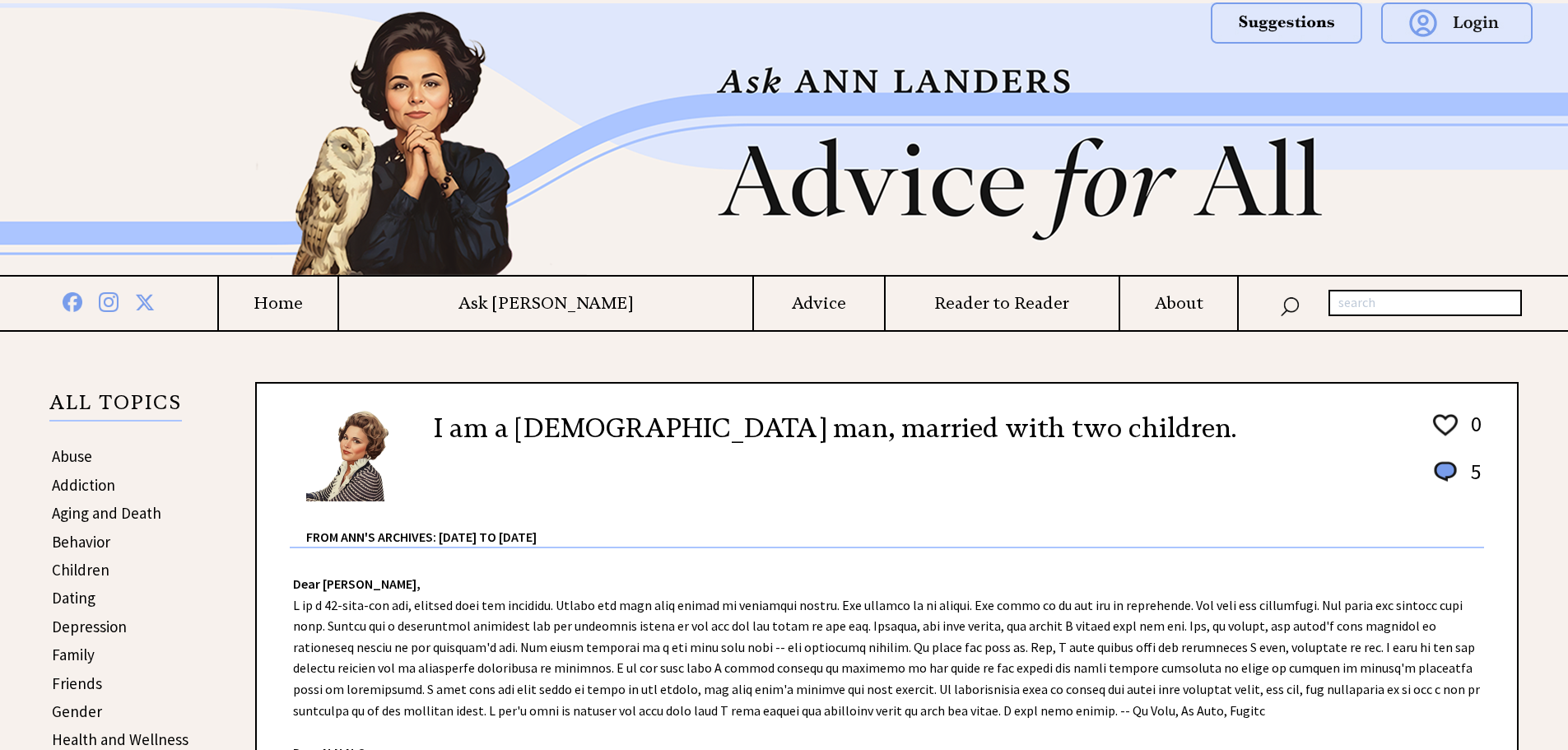
click at [68, 107] on div at bounding box center [95, 140] width 192 height 272
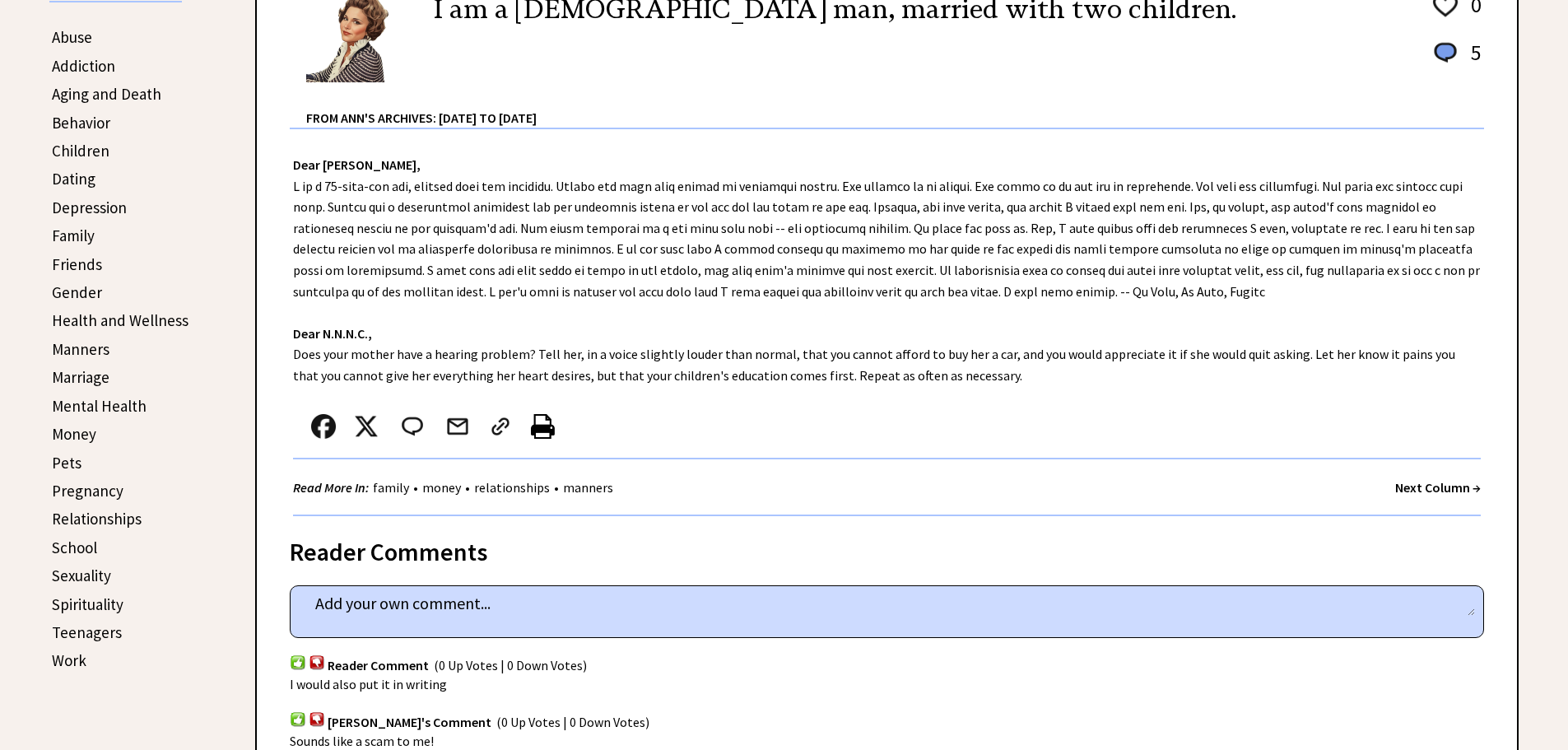
scroll to position [424, 0]
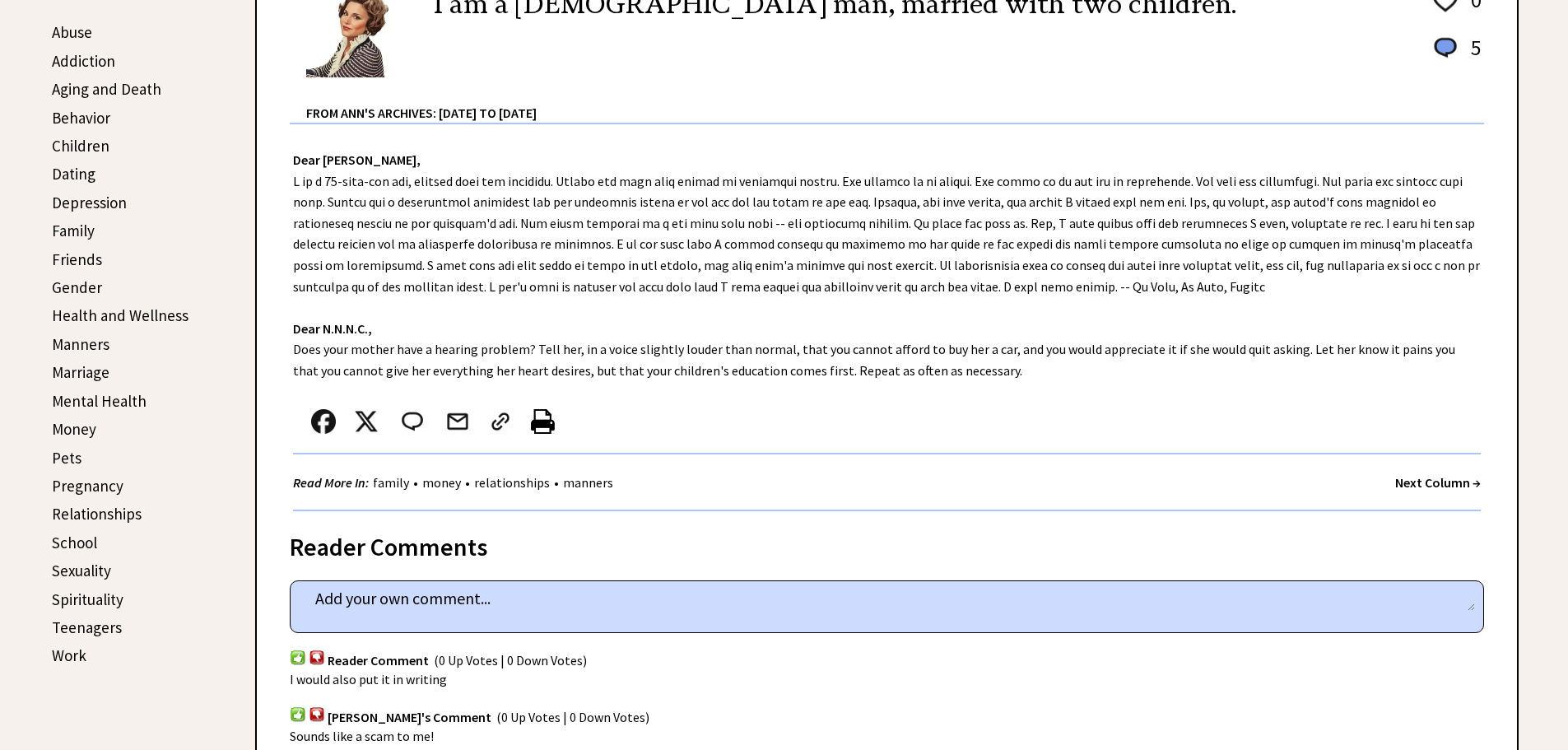
drag, startPoint x: 1573, startPoint y: 101, endPoint x: 1580, endPoint y: 182, distance: 81.3
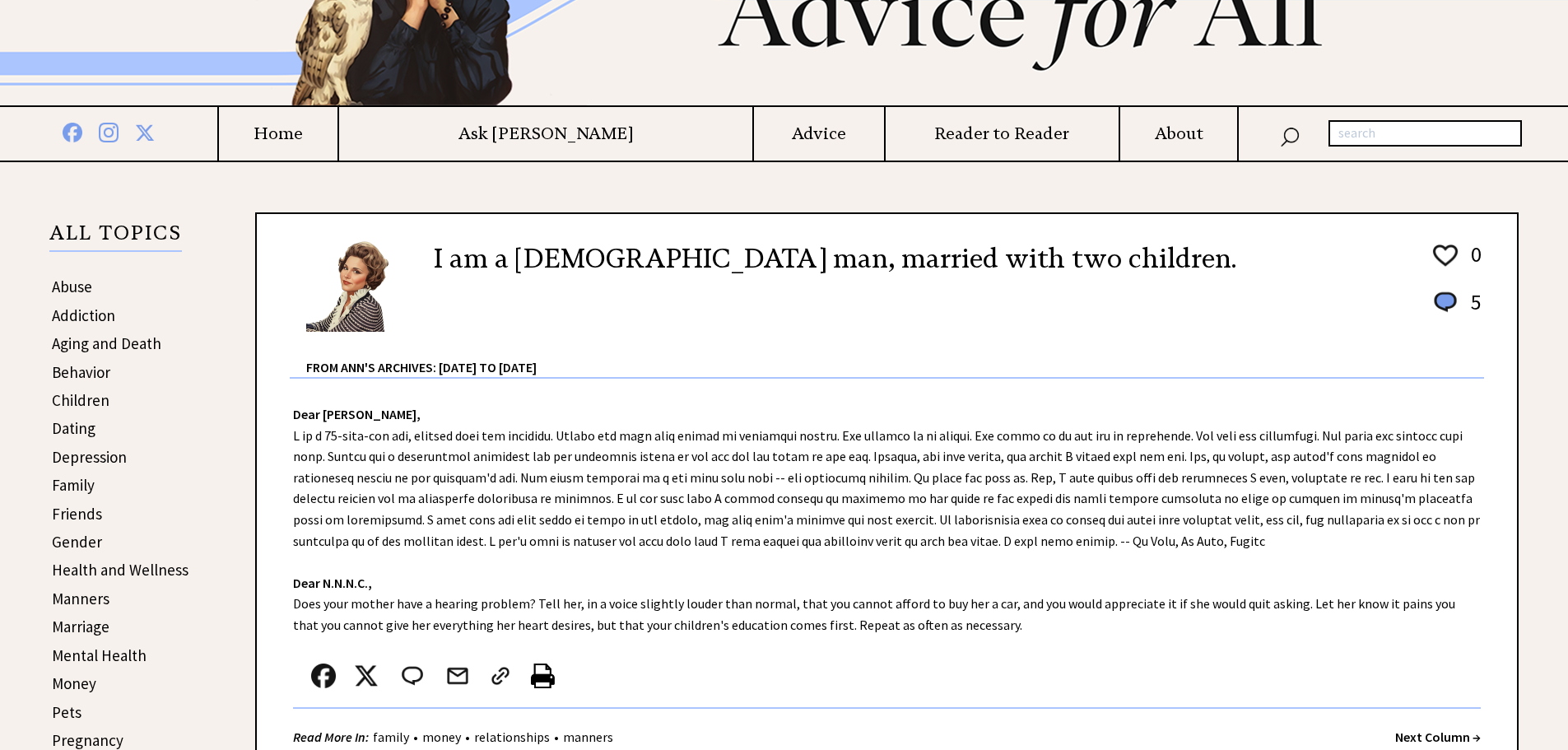
scroll to position [170, 0]
click at [754, 134] on h4 "Advice" at bounding box center [819, 132] width 130 height 21
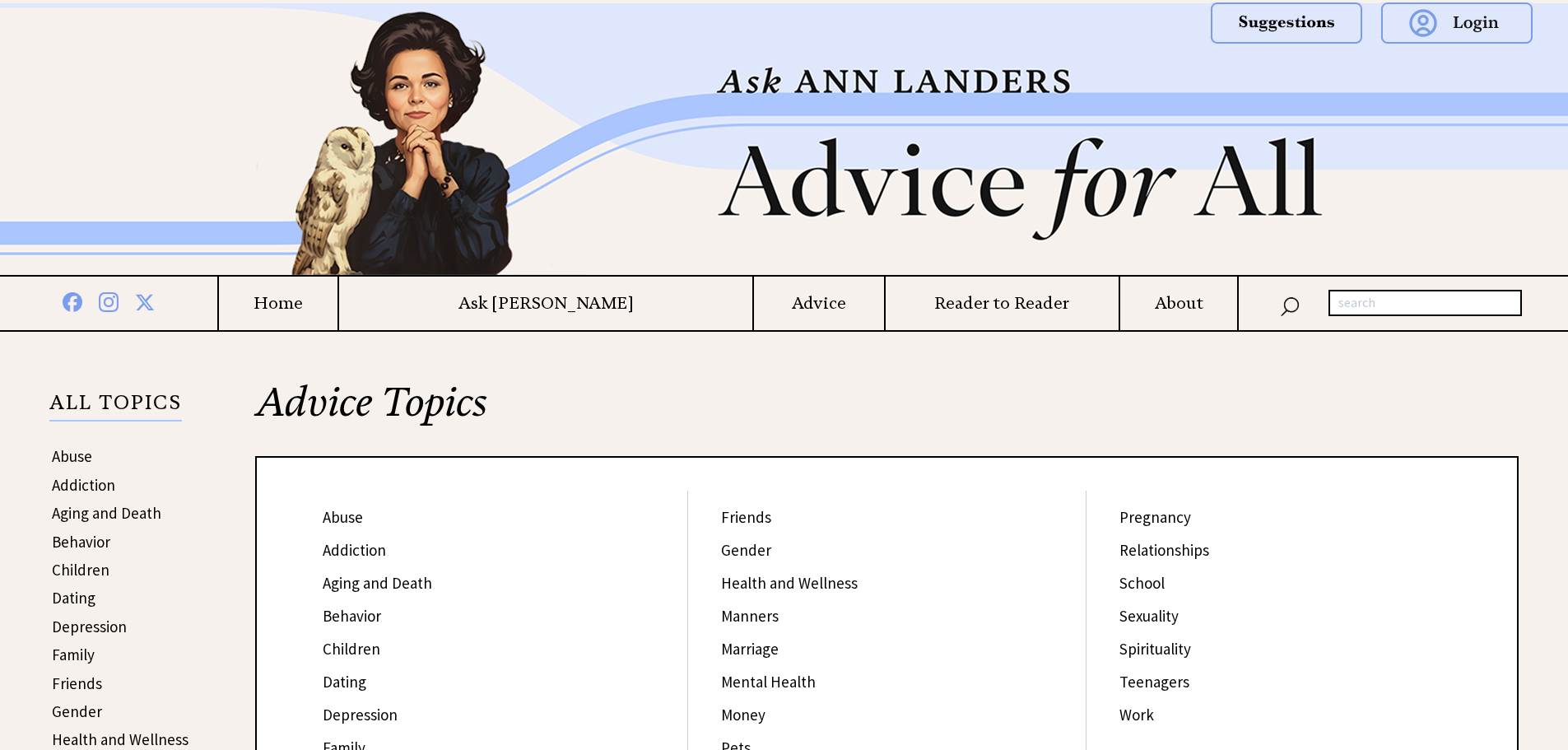
click at [539, 302] on h4 "Ask [PERSON_NAME]" at bounding box center [546, 303] width 413 height 21
